Goal: Task Accomplishment & Management: Manage account settings

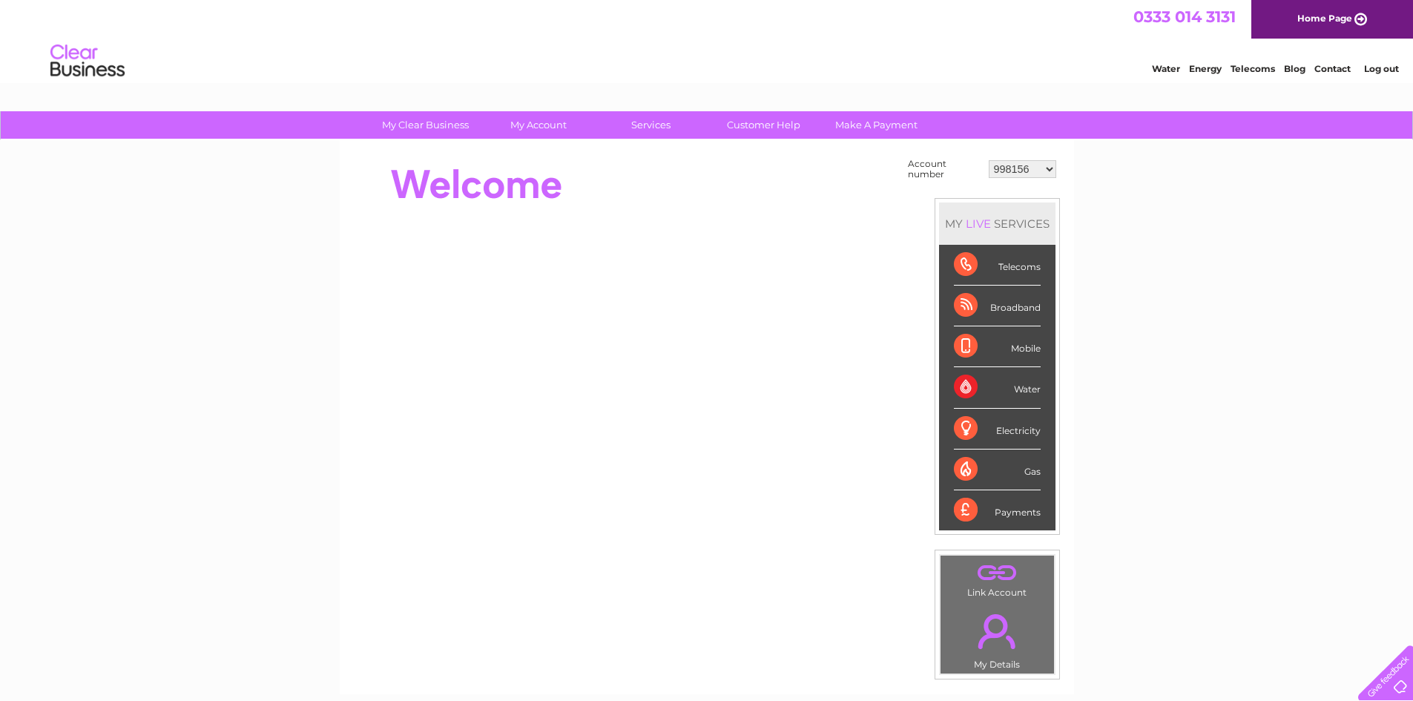
click at [1024, 166] on select "998156 1093606 1093609 1093610 1118607 1118611 1118612 1118613 1118614 1118615 …" at bounding box center [1023, 169] width 68 height 18
click at [1013, 166] on select "998156 1093606 1093609 1093610 1118607 1118611 1118612 1118613 1118614 1118615 …" at bounding box center [1023, 169] width 68 height 18
select select "30286117"
click at [990, 160] on select "998156 1093606 1093609 1093610 1118607 1118611 1118612 1118613 1118614 1118615 …" at bounding box center [1023, 169] width 68 height 18
click at [1094, 170] on div "My Clear Business Login Details My Details My Preferences Link Account My Accou…" at bounding box center [706, 529] width 1413 height 837
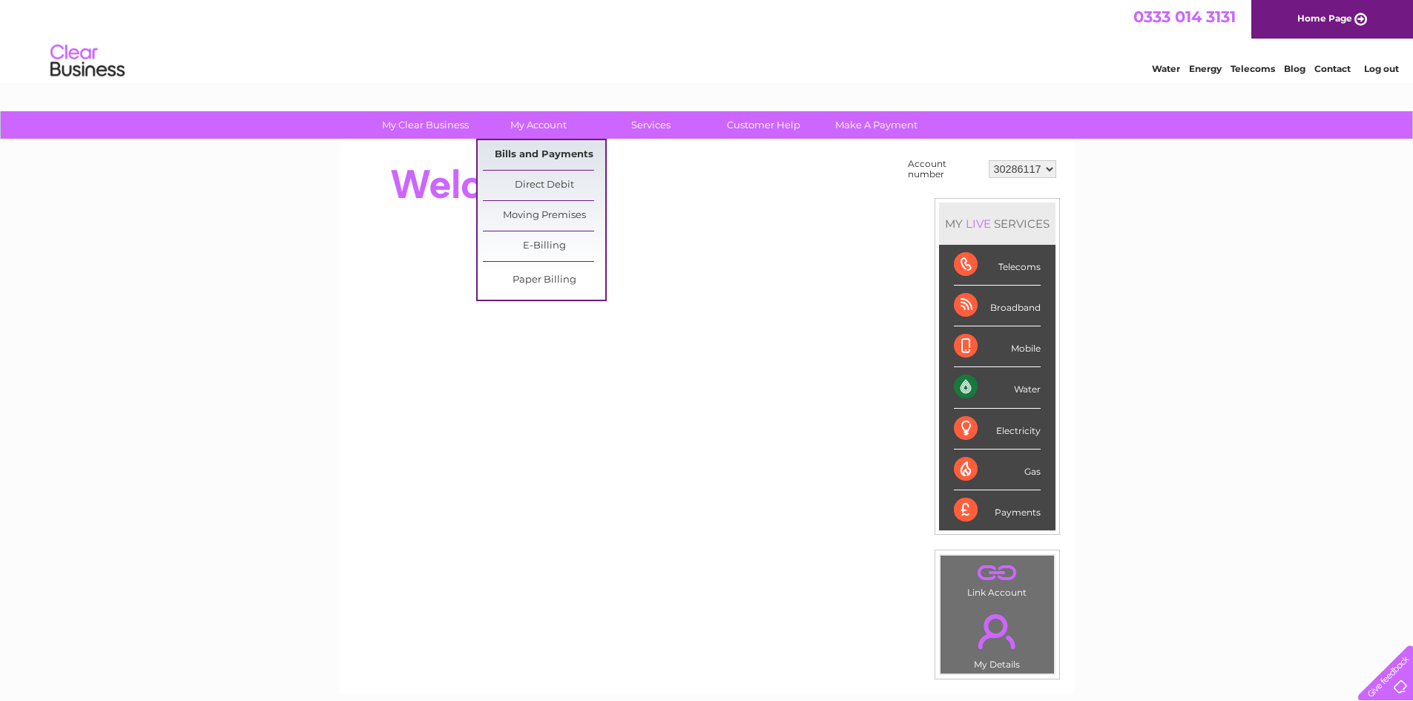
click at [551, 151] on link "Bills and Payments" at bounding box center [544, 155] width 122 height 30
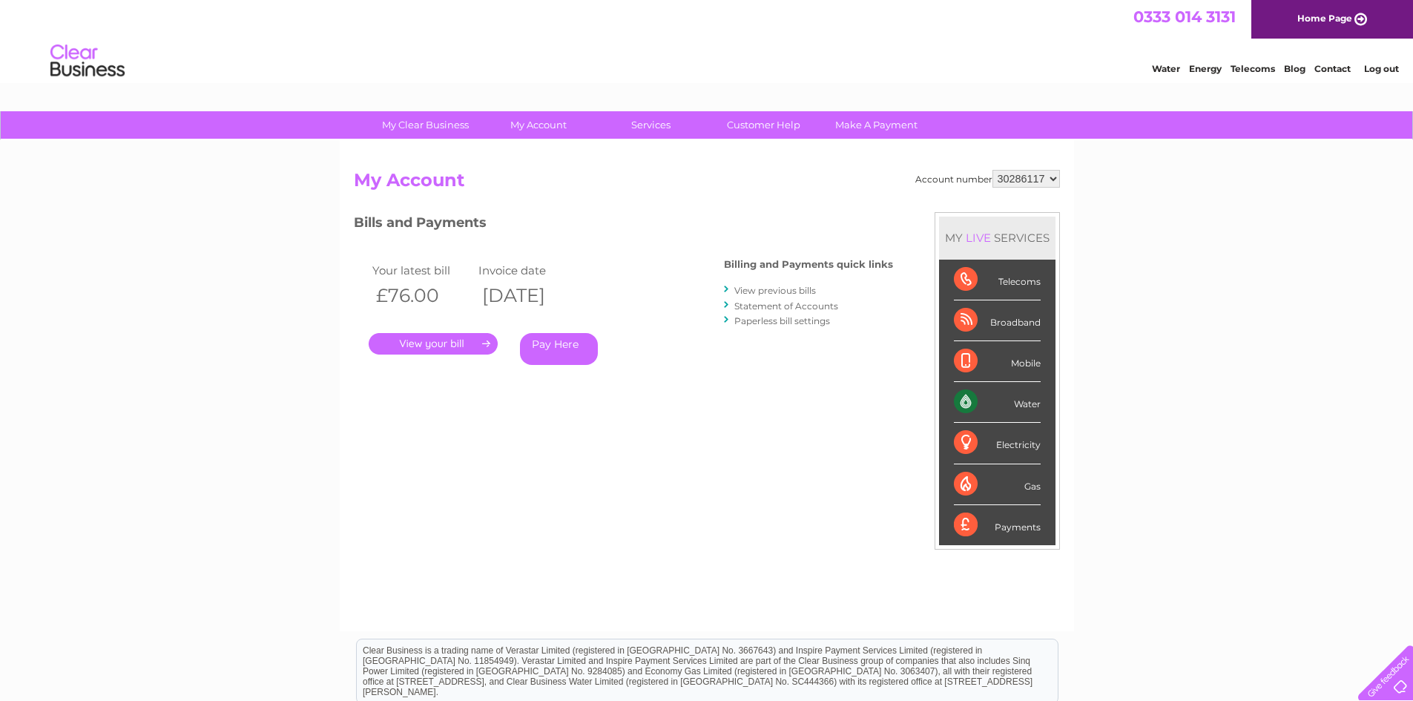
click at [427, 340] on link "." at bounding box center [433, 344] width 129 height 22
